Goal: Task Accomplishment & Management: Manage account settings

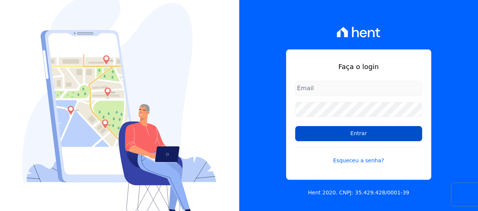
type input "[EMAIL_ADDRESS][DOMAIN_NAME]"
click at [390, 137] on input "Entrar" at bounding box center [358, 133] width 127 height 15
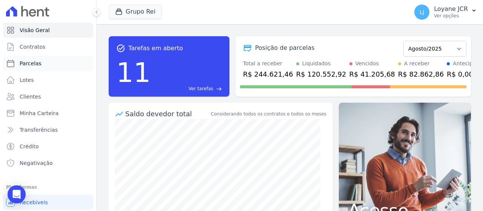
click at [33, 65] on span "Parcelas" at bounding box center [31, 64] width 22 height 8
select select
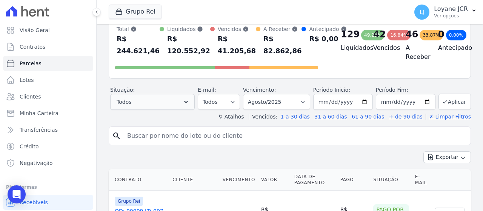
scroll to position [76, 0]
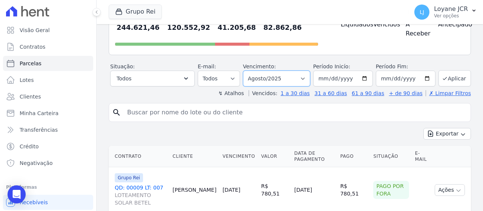
click at [290, 77] on select "Filtrar por período ──────── Todos os meses Janeiro/2020 Fevereiro/2020 Março/2…" at bounding box center [276, 79] width 67 height 16
select select "07/2025"
click at [248, 71] on select "Filtrar por período ──────── Todos os meses Janeiro/2020 Fevereiro/2020 Março/2…" at bounding box center [276, 79] width 67 height 16
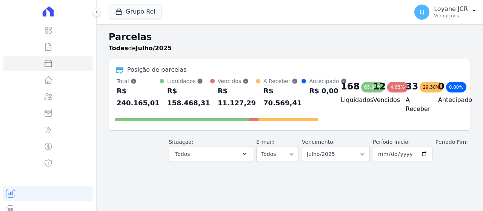
select select
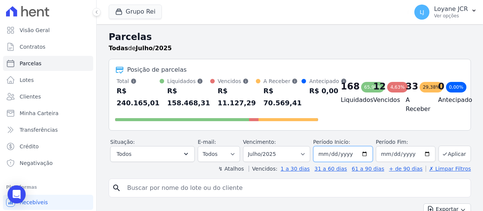
click at [323, 153] on input "2025-07-01" at bounding box center [343, 154] width 60 height 16
type input "[DATE]"
click at [382, 151] on input "2025-07-31" at bounding box center [406, 154] width 60 height 16
type input "2025-07-25"
click at [446, 154] on button "Aplicar" at bounding box center [455, 154] width 32 height 16
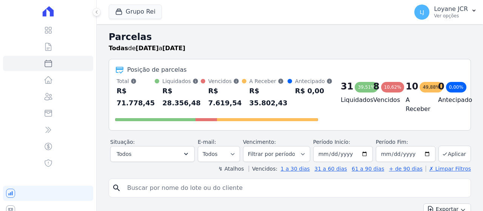
select select
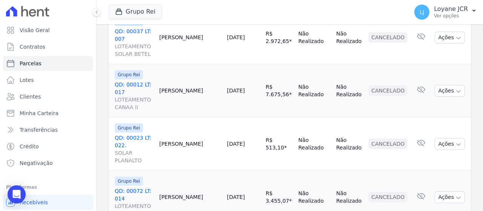
scroll to position [1194, 0]
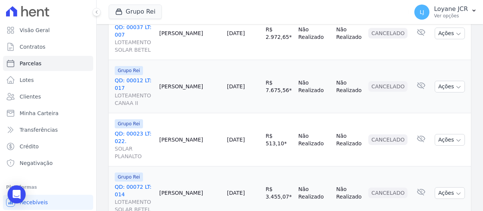
select select
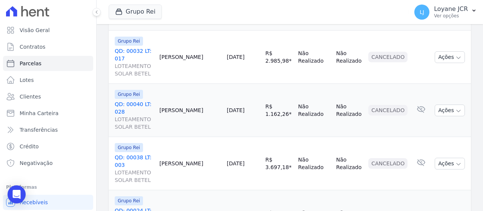
scroll to position [1194, 0]
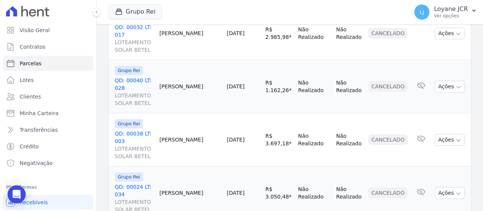
select select
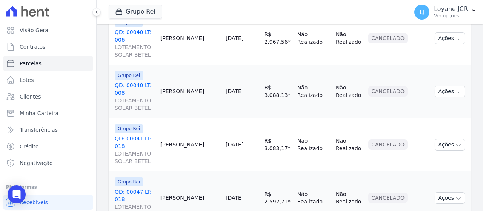
scroll to position [1202, 0]
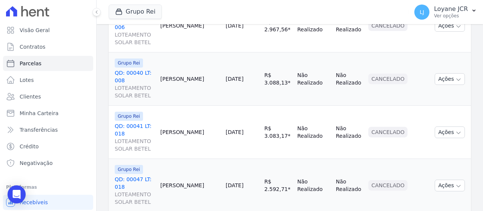
select select
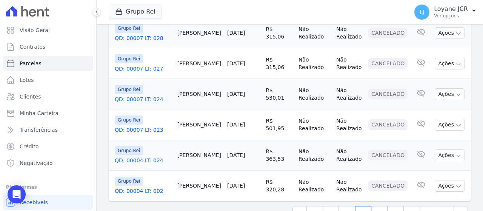
scroll to position [1005, 0]
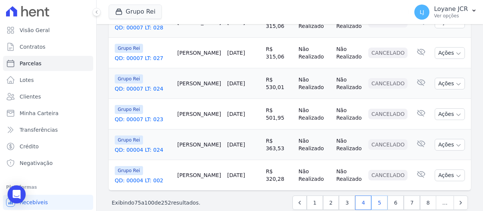
click at [379, 196] on link "5" at bounding box center [380, 203] width 16 height 14
select select
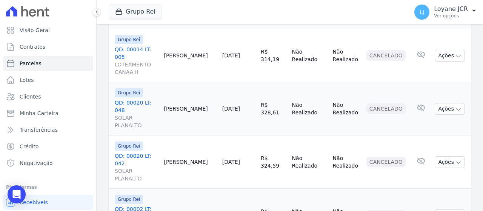
scroll to position [1013, 0]
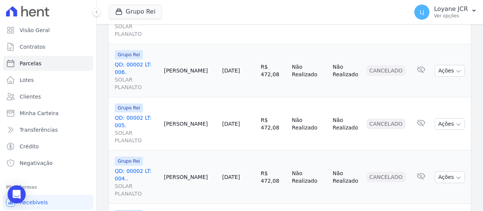
select select
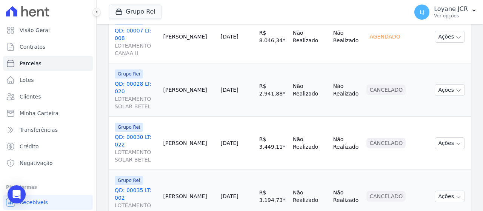
scroll to position [1202, 0]
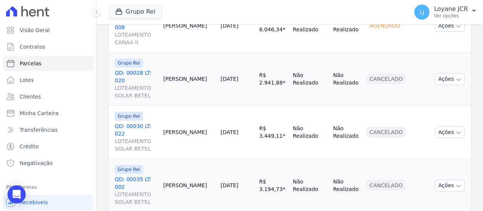
select select
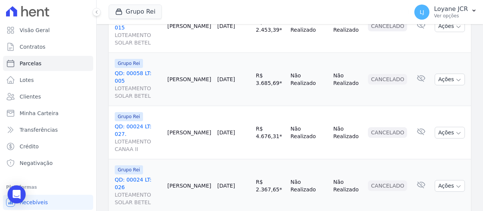
scroll to position [1187, 0]
select select
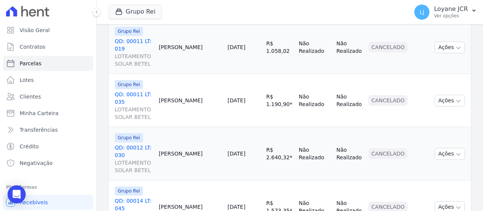
scroll to position [1202, 0]
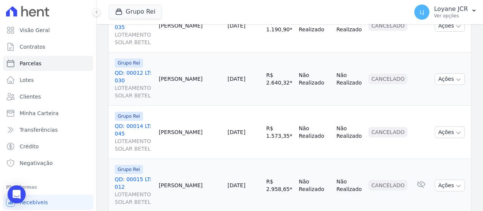
select select
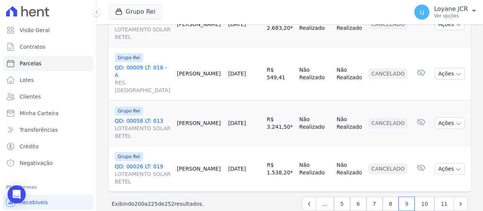
scroll to position [1209, 0]
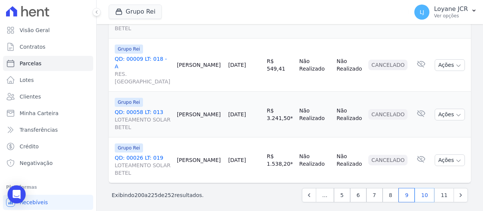
click at [424, 192] on link "10" at bounding box center [425, 195] width 20 height 14
select select
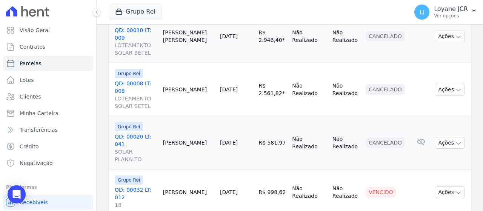
scroll to position [288, 0]
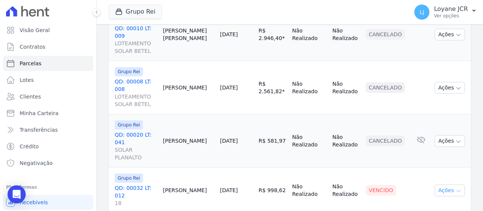
click at [441, 185] on button "Ações" at bounding box center [450, 191] width 30 height 12
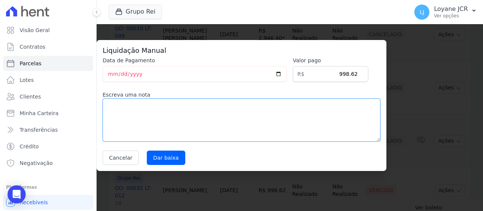
click at [298, 124] on textarea at bounding box center [242, 120] width 278 height 43
type textarea "p"
type textarea "PAGO POR FORA"
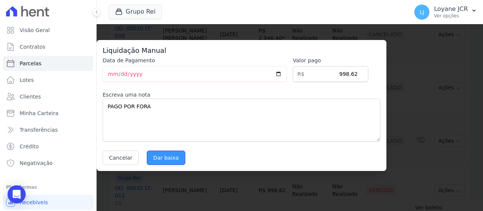
click at [157, 160] on input "Dar baixa" at bounding box center [166, 158] width 39 height 14
select select
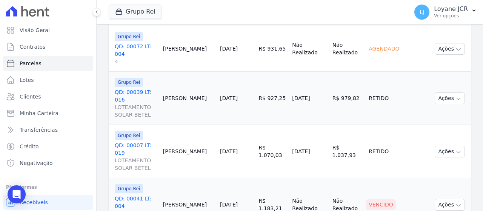
scroll to position [604, 0]
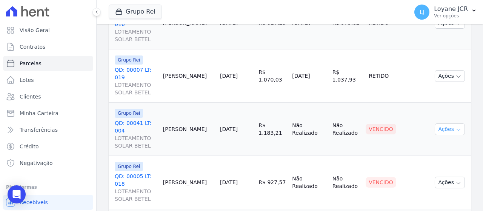
click at [444, 123] on button "Ações" at bounding box center [450, 129] width 30 height 12
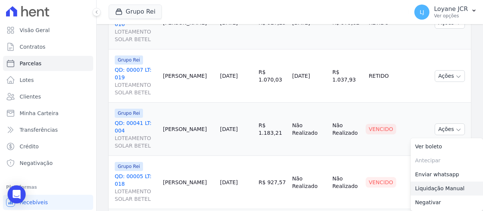
click at [439, 182] on link "Liquidação Manual" at bounding box center [447, 189] width 72 height 14
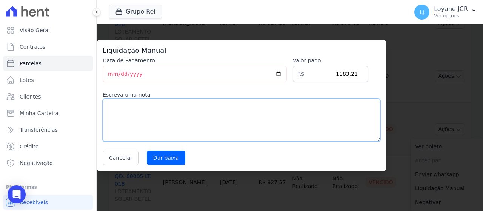
click at [274, 110] on textarea at bounding box center [242, 120] width 278 height 43
type textarea "PAGO POR FORA"
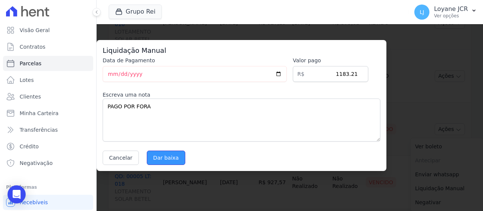
click at [159, 162] on input "Dar baixa" at bounding box center [166, 158] width 39 height 14
select select
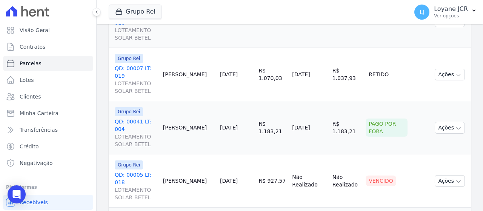
scroll to position [604, 0]
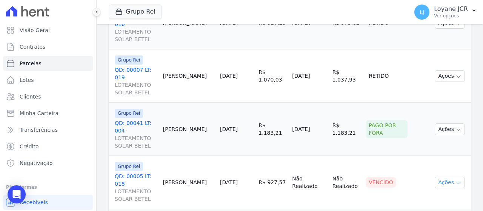
click at [443, 177] on button "Ações" at bounding box center [450, 183] width 30 height 12
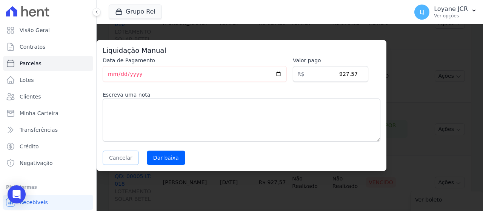
click at [120, 154] on button "Cancelar" at bounding box center [121, 158] width 36 height 14
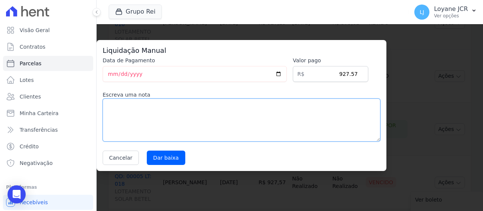
click at [290, 102] on textarea at bounding box center [242, 120] width 278 height 43
type textarea "PAGO POR FORA"
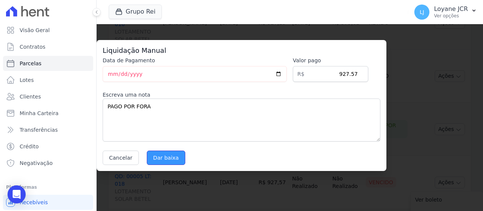
click at [163, 162] on input "Dar baixa" at bounding box center [166, 158] width 39 height 14
select select
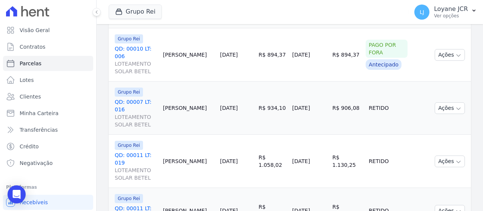
scroll to position [968, 0]
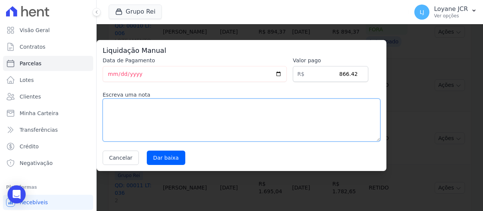
click at [280, 126] on textarea at bounding box center [242, 120] width 278 height 43
type textarea "p"
type textarea "PAGO POR FORA"
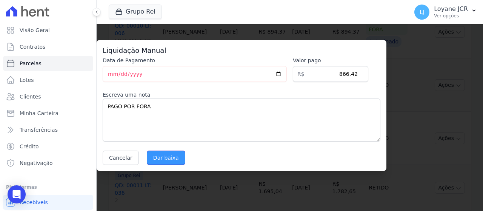
click at [169, 158] on input "Dar baixa" at bounding box center [166, 158] width 39 height 14
select select
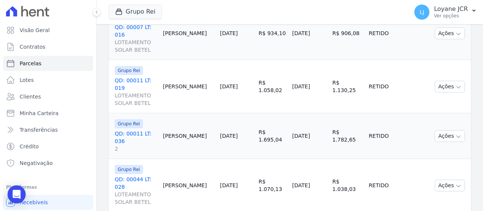
scroll to position [1156, 0]
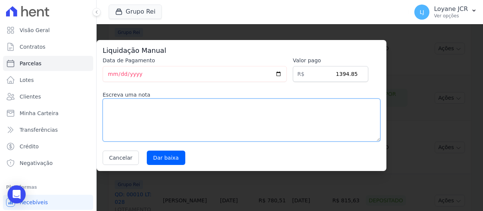
click at [288, 123] on textarea at bounding box center [242, 120] width 278 height 43
type textarea "p"
type textarea "PAGO POR FORA"
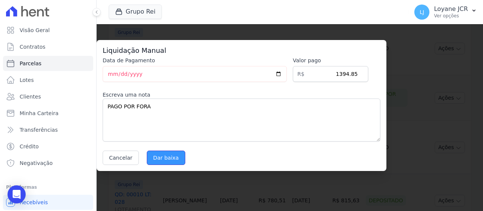
click at [161, 161] on input "Dar baixa" at bounding box center [166, 158] width 39 height 14
select select
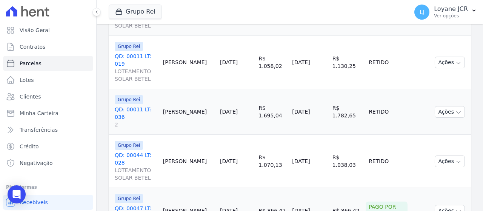
scroll to position [1156, 0]
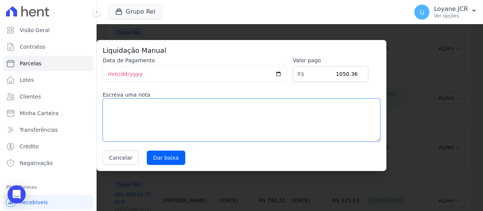
click at [267, 123] on textarea at bounding box center [242, 120] width 278 height 43
type textarea "PAGO POR FORA"
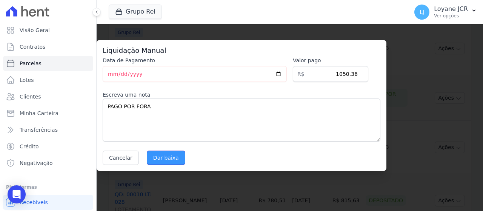
click at [165, 163] on input "Dar baixa" at bounding box center [166, 158] width 39 height 14
select select
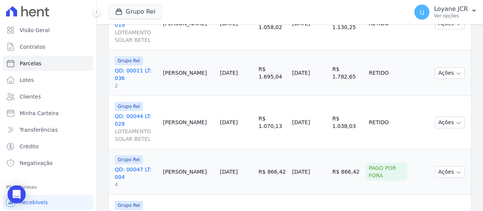
scroll to position [1156, 0]
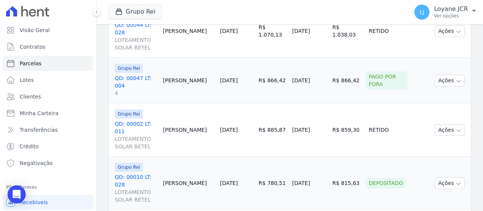
scroll to position [1182, 0]
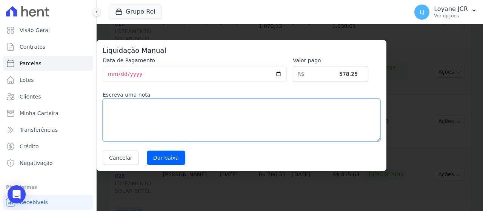
click at [314, 117] on textarea at bounding box center [242, 120] width 278 height 43
type textarea "PAGO POR FORA"
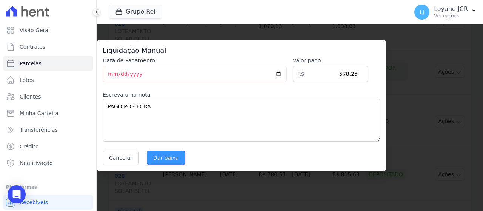
click at [162, 162] on input "Dar baixa" at bounding box center [166, 158] width 39 height 14
select select
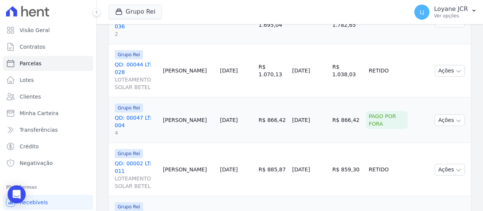
scroll to position [1156, 0]
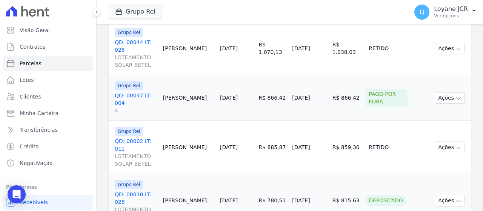
select select
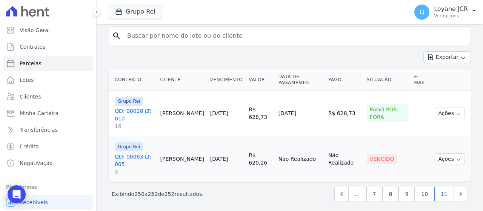
scroll to position [154, 0]
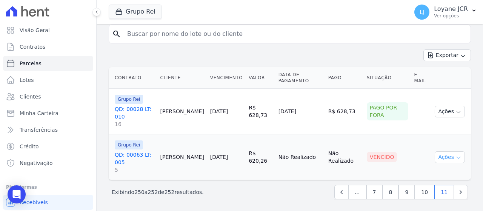
click at [444, 154] on button "Ações" at bounding box center [450, 157] width 30 height 12
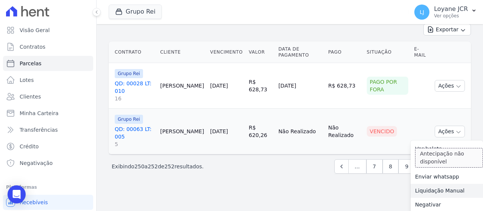
scroll to position [180, 0]
click at [433, 190] on link "Liquidação Manual" at bounding box center [447, 190] width 72 height 14
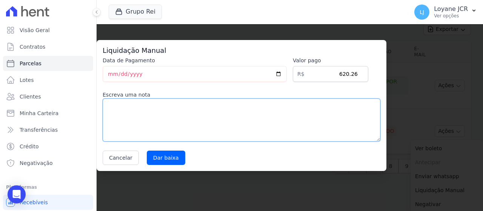
click at [249, 122] on textarea at bounding box center [242, 120] width 278 height 43
type textarea "PAGO POR FORA"
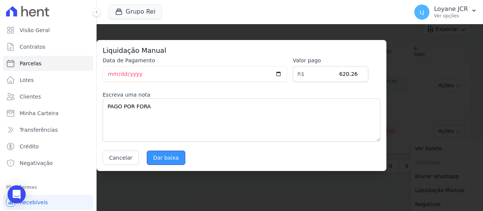
click at [168, 160] on input "Dar baixa" at bounding box center [166, 158] width 39 height 14
select select
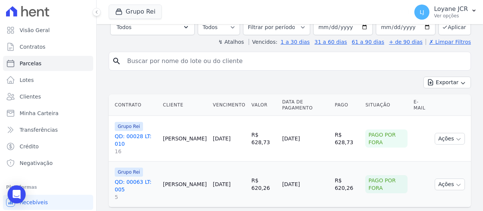
scroll to position [133, 0]
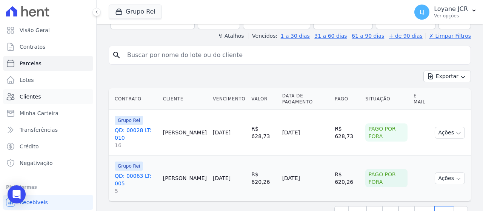
click at [48, 100] on link "Clientes" at bounding box center [48, 96] width 90 height 15
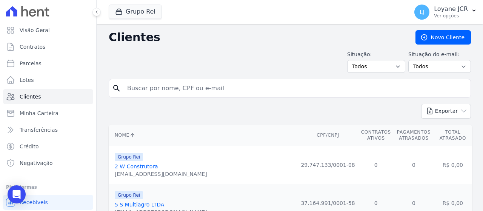
click at [186, 92] on input "search" at bounding box center [295, 88] width 345 height 15
click at [178, 91] on input "search" at bounding box center [295, 88] width 345 height 15
paste input "044.811.451-88"
type input "044.811.451-88"
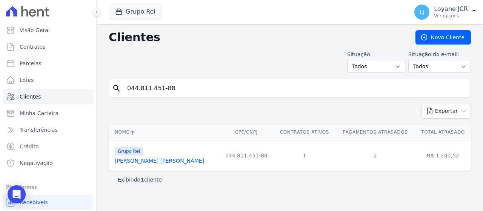
click at [146, 159] on link "Luana Alline Da Silva" at bounding box center [159, 161] width 89 height 6
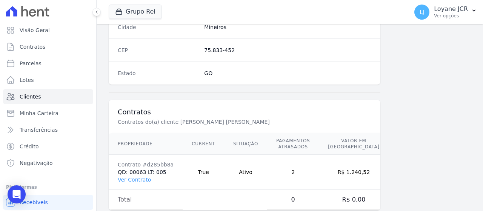
scroll to position [498, 0]
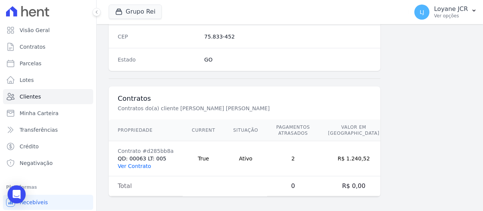
click at [136, 164] on link "Ver Contrato" at bounding box center [134, 166] width 33 height 6
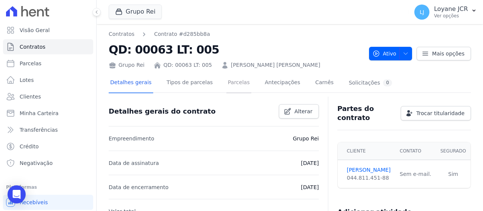
click at [227, 79] on link "Parcelas" at bounding box center [239, 83] width 25 height 20
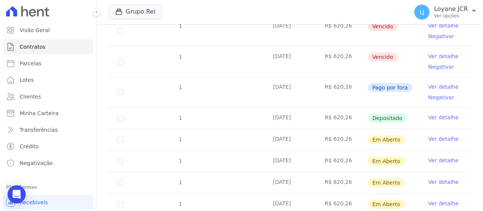
scroll to position [151, 0]
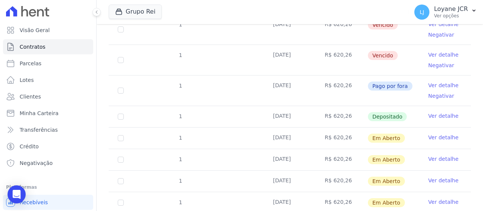
drag, startPoint x: 401, startPoint y: 84, endPoint x: 352, endPoint y: 92, distance: 49.8
click at [352, 92] on tr "1 25/07/2025 R$ 620,26 Pago por fora Ver detalhe Negativar" at bounding box center [290, 90] width 362 height 31
click at [372, 87] on span "Pago por fora" at bounding box center [390, 86] width 45 height 9
drag, startPoint x: 401, startPoint y: 85, endPoint x: 342, endPoint y: 89, distance: 59.4
click at [342, 89] on tr "1 25/07/2025 R$ 620,26 Pago por fora Ver detalhe Negativar" at bounding box center [290, 90] width 362 height 31
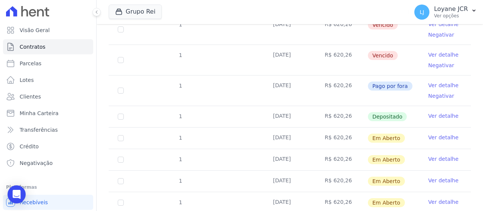
scroll to position [113, 0]
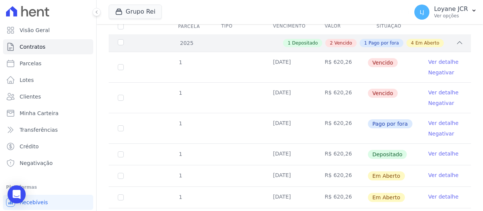
click at [379, 43] on span "Pago por fora" at bounding box center [384, 43] width 30 height 7
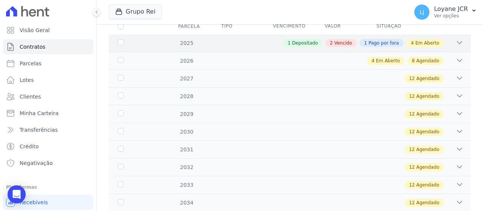
click at [379, 43] on span "Pago por fora" at bounding box center [384, 43] width 30 height 7
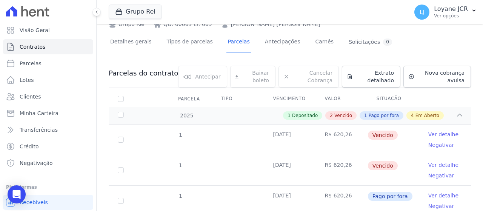
scroll to position [38, 0]
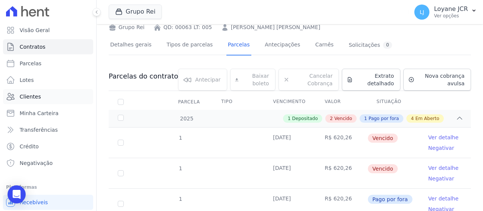
click at [26, 96] on span "Clientes" at bounding box center [30, 97] width 21 height 8
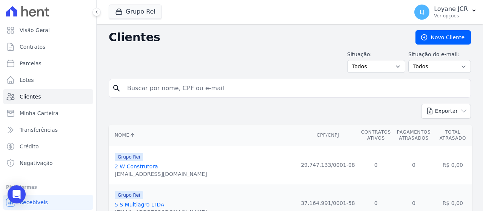
click at [136, 90] on input "search" at bounding box center [295, 88] width 345 height 15
paste input "IVONE ALVES RODRIGUESreply"
type input "IVONE ALVES RODRIGUES"
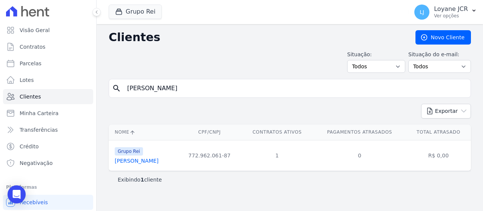
click at [100, 52] on div "Clientes Novo Cliente Situação: Todos Adimplentes Inadimplentes Situação do e-m…" at bounding box center [290, 117] width 387 height 187
click at [141, 162] on link "Ivone Alves Rodrigues" at bounding box center [137, 161] width 44 height 6
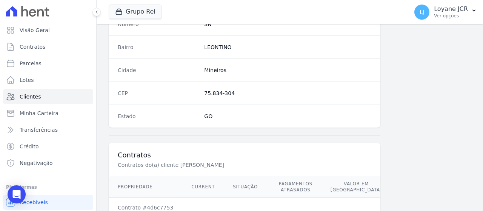
scroll to position [532, 0]
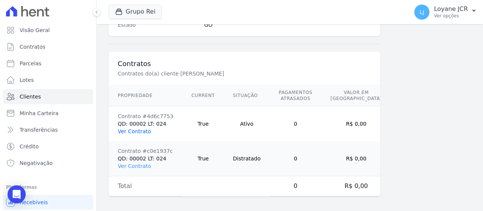
click at [134, 130] on link "Ver Contrato" at bounding box center [134, 131] width 33 height 6
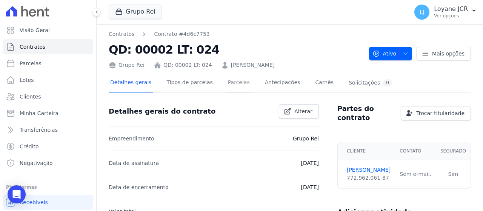
click at [227, 80] on link "Parcelas" at bounding box center [239, 83] width 25 height 20
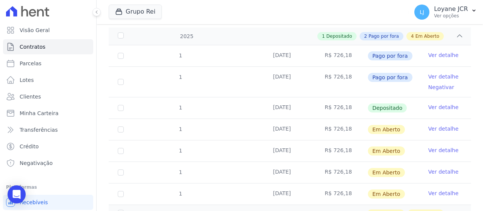
scroll to position [113, 0]
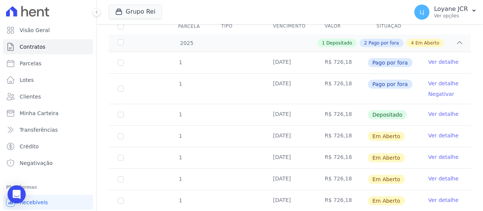
click at [350, 114] on td "R$ 726,18" at bounding box center [342, 114] width 52 height 21
